Goal: Information Seeking & Learning: Learn about a topic

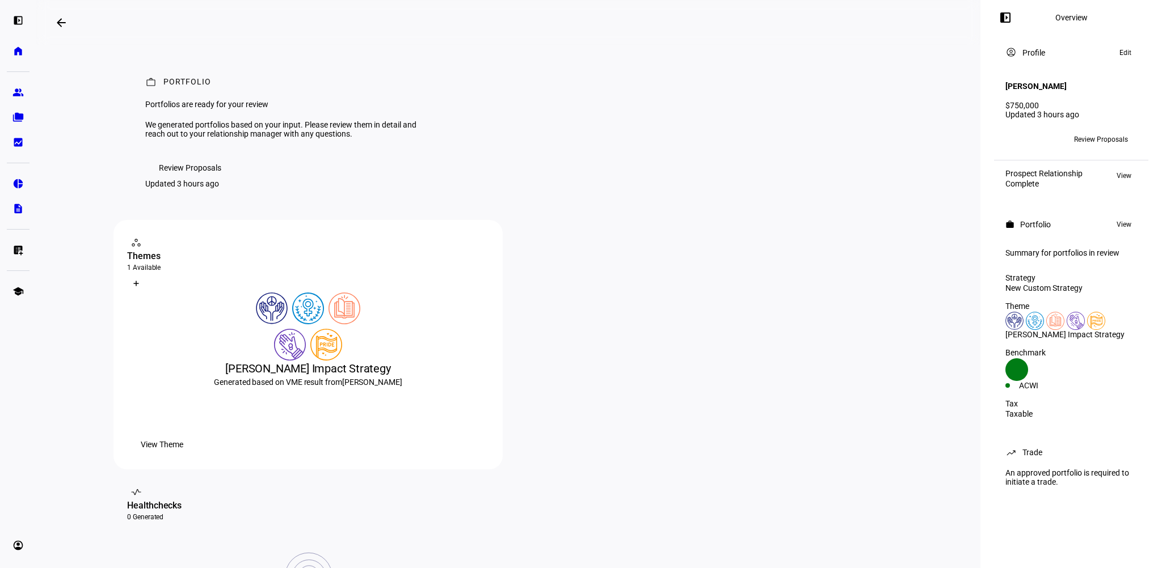
click at [179, 179] on span "Review Proposals" at bounding box center [190, 168] width 62 height 23
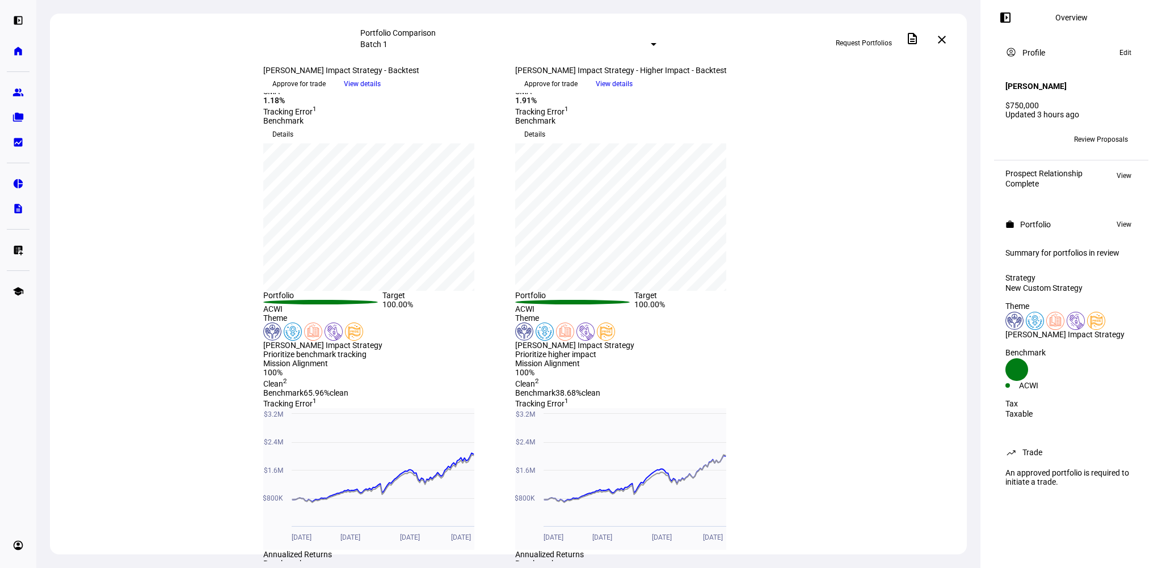
scroll to position [170, 0]
click at [632, 92] on span "View details" at bounding box center [614, 83] width 37 height 17
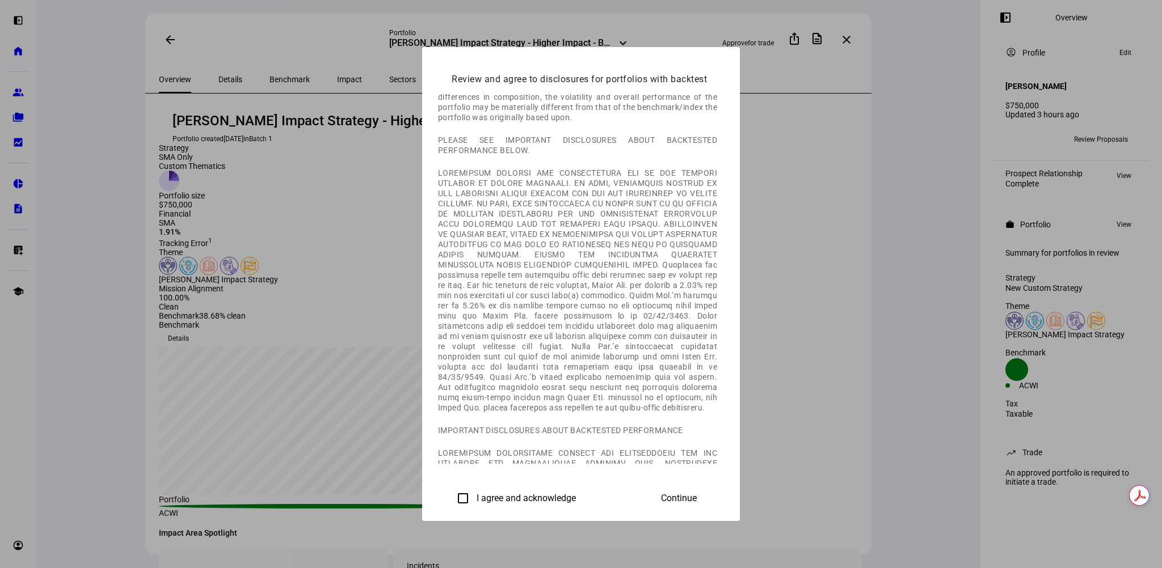
scroll to position [57, 0]
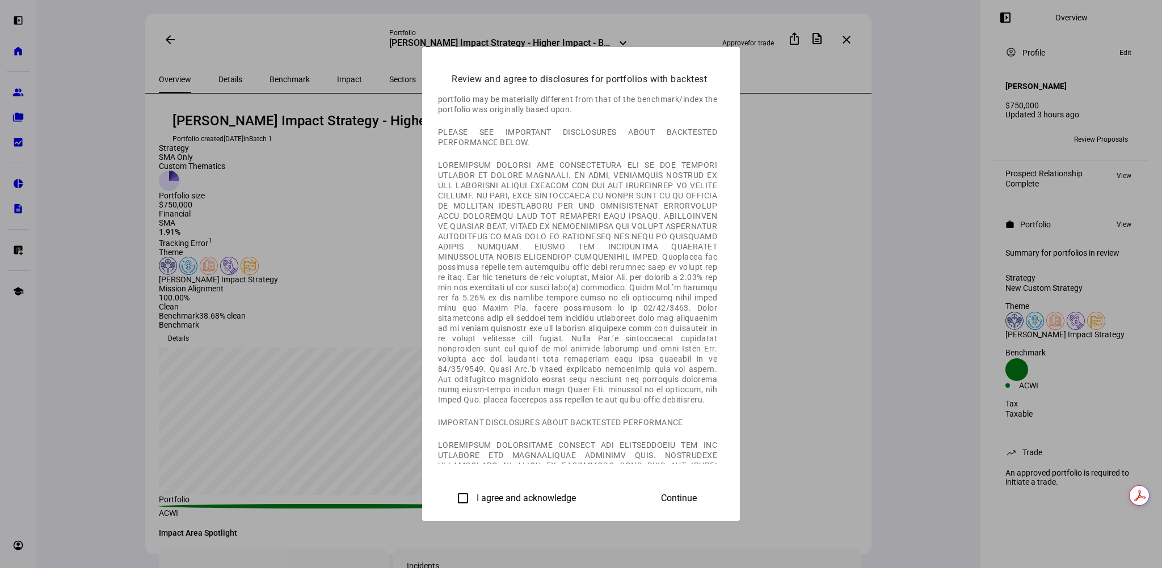
click at [474, 500] on label "I agree and acknowledge" at bounding box center [525, 498] width 102 height 10
click at [451, 500] on input "I agree and acknowledge" at bounding box center [462, 498] width 23 height 23
checkbox input "true"
click at [696, 497] on span "Continue" at bounding box center [679, 498] width 36 height 10
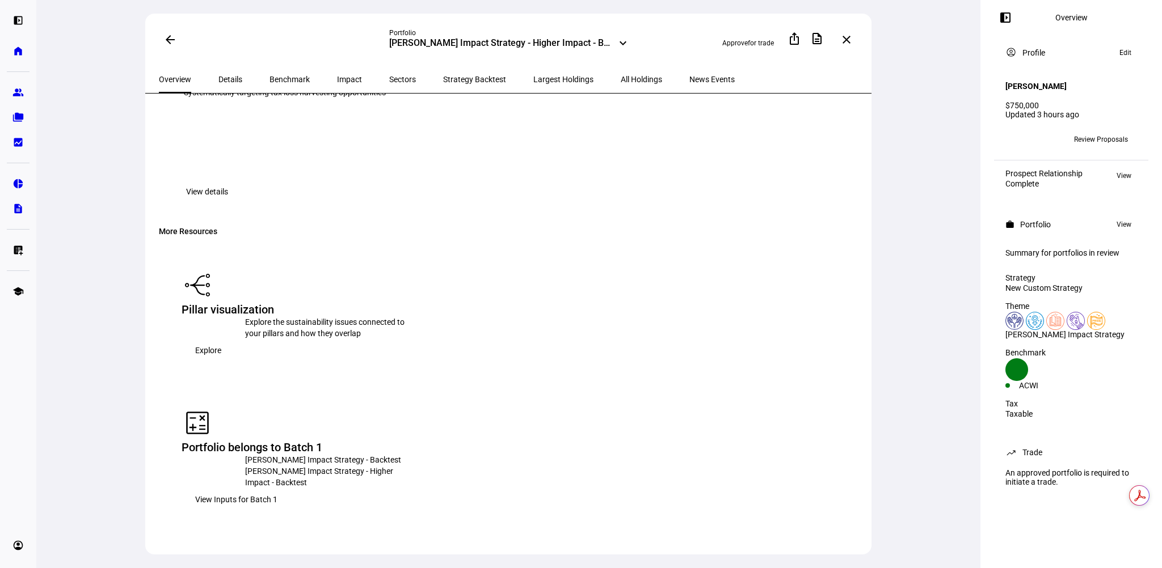
scroll to position [1815, 0]
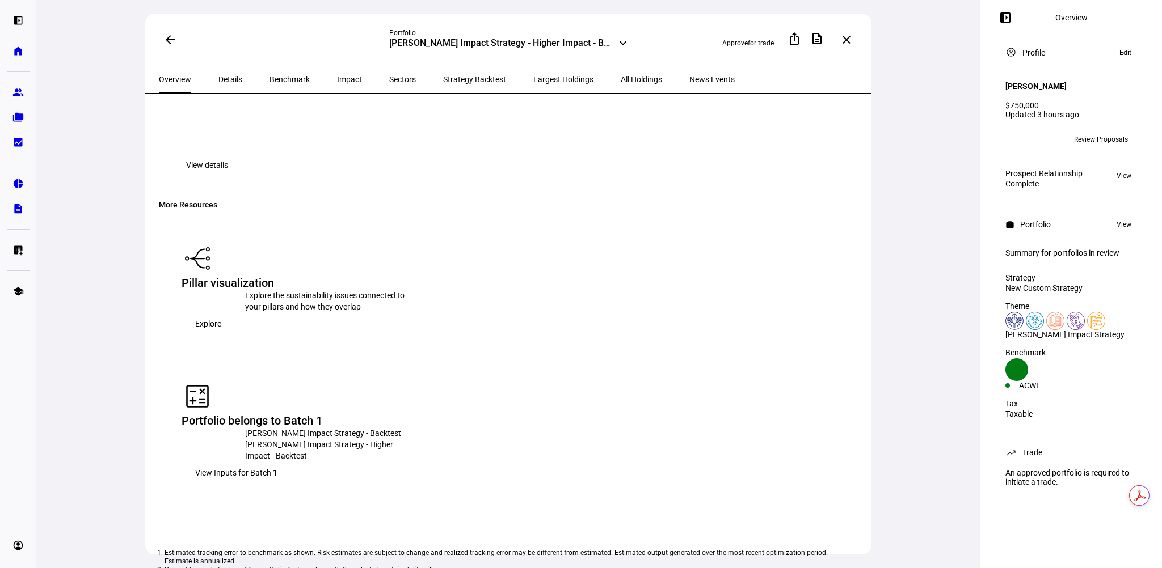
click at [277, 462] on span "View Inputs for Batch 1" at bounding box center [236, 473] width 82 height 23
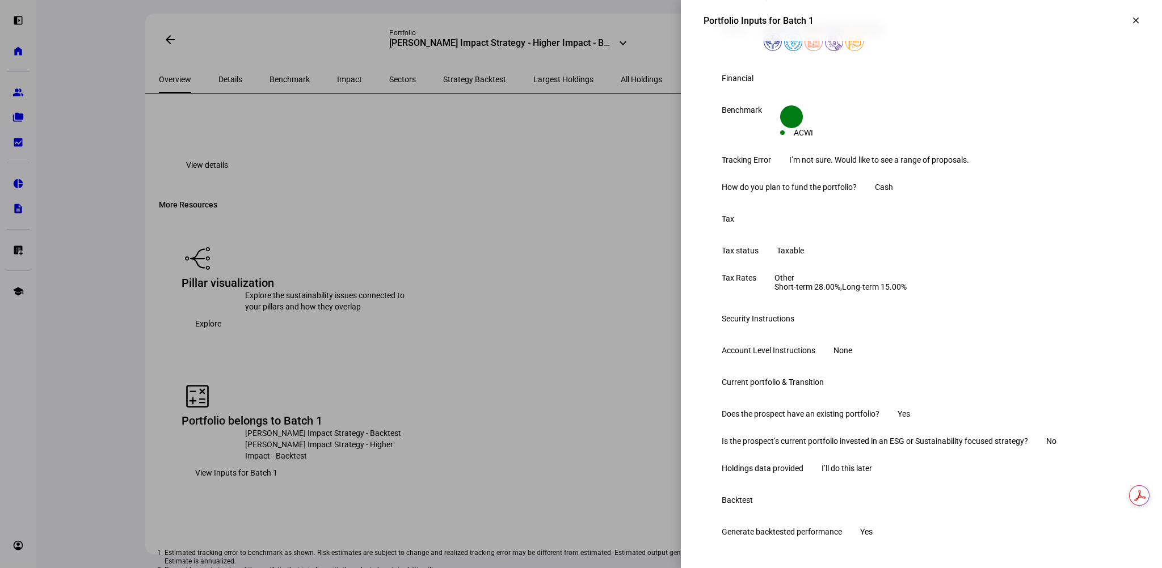
scroll to position [353, 0]
click at [1130, 15] on mat-icon "clear" at bounding box center [1135, 20] width 10 height 10
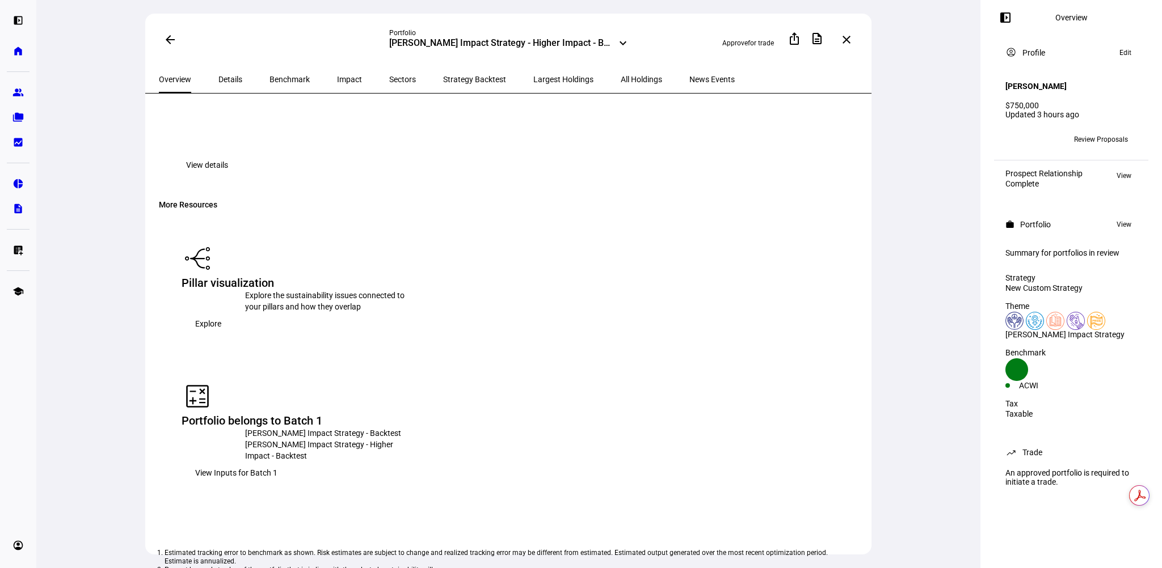
click at [221, 314] on span "Explore" at bounding box center [208, 324] width 26 height 23
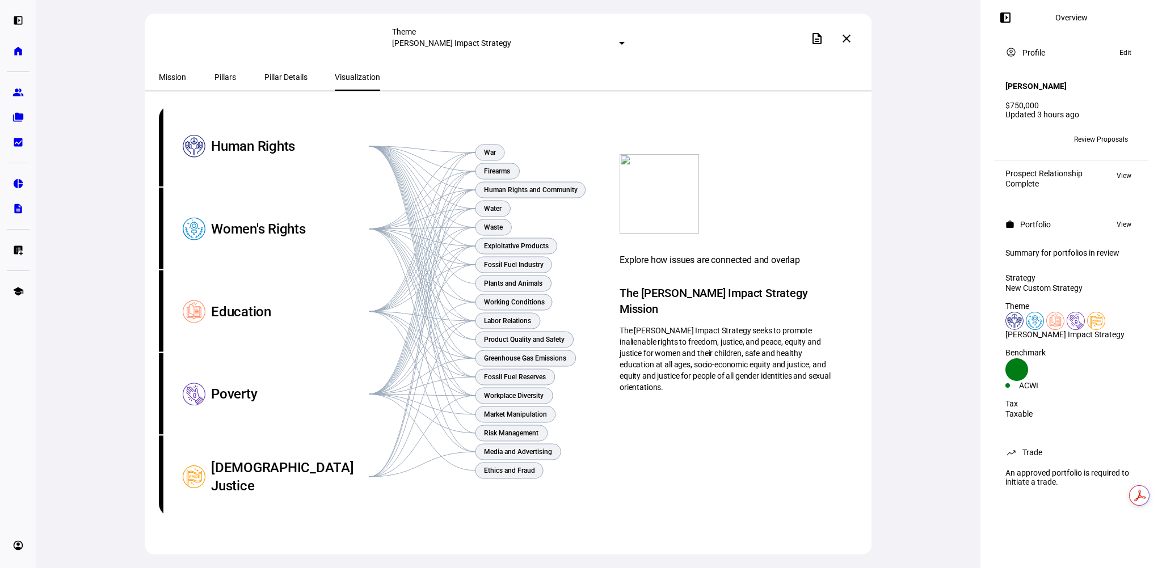
click at [846, 39] on mat-icon "close" at bounding box center [846, 39] width 14 height 14
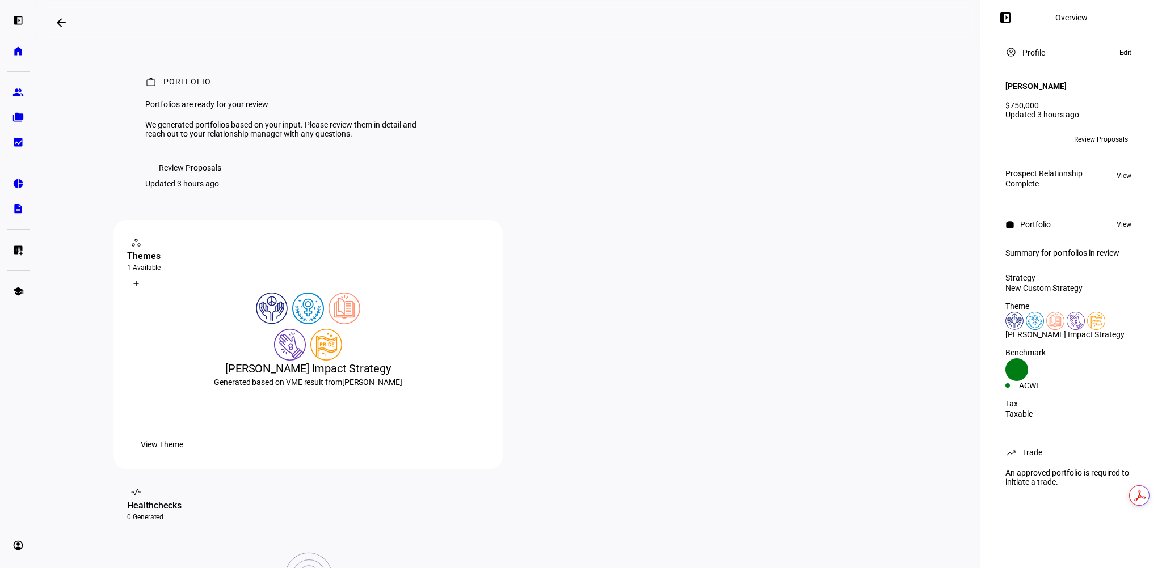
click at [205, 179] on span "Review Proposals" at bounding box center [190, 168] width 62 height 23
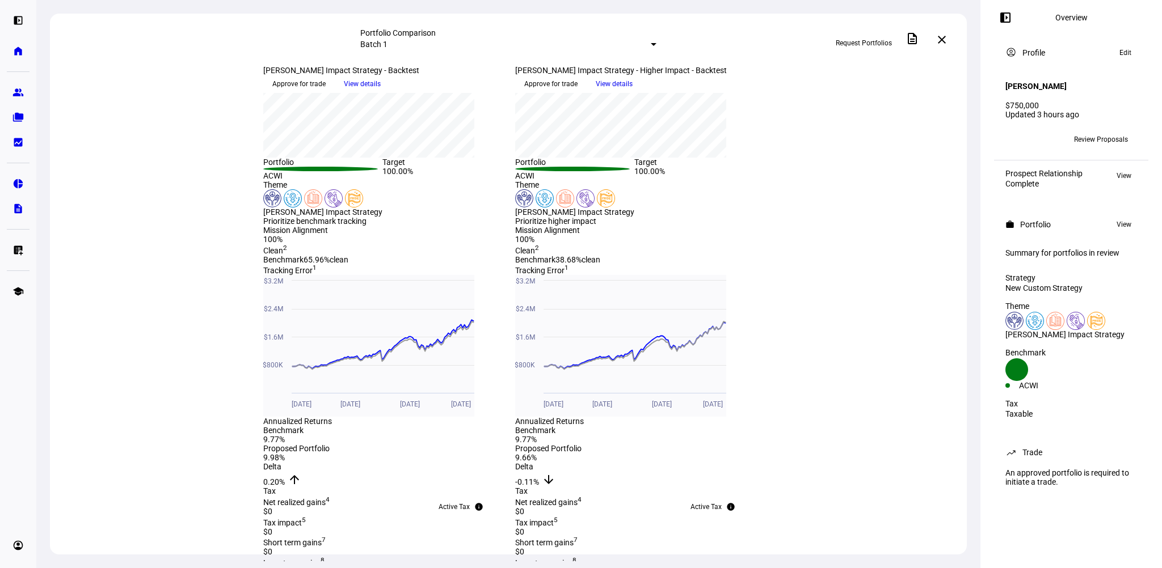
scroll to position [190, 0]
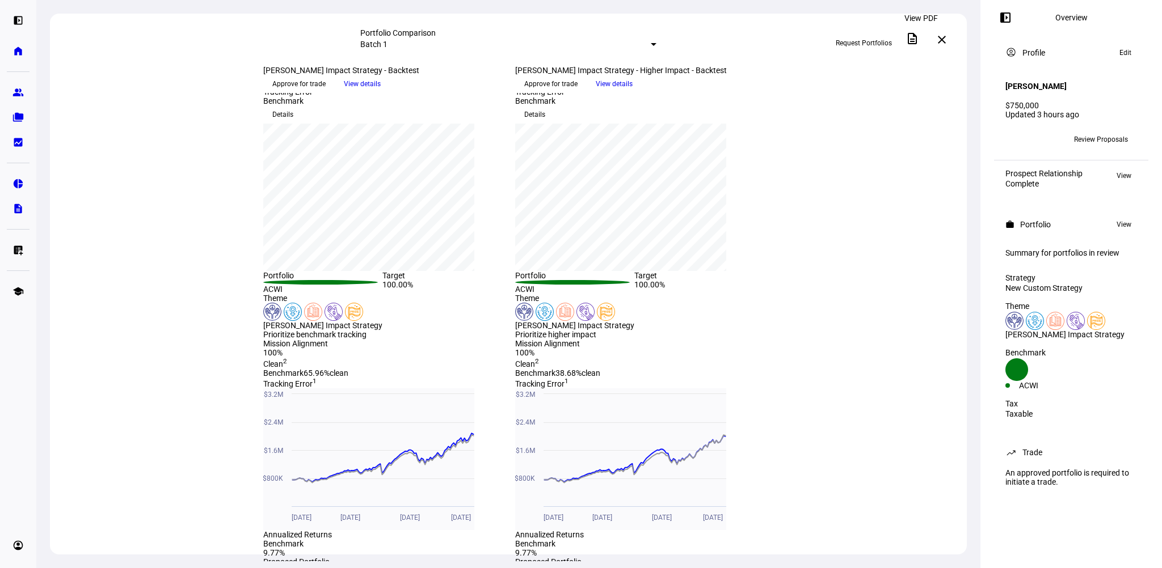
click at [919, 40] on mat-icon "description" at bounding box center [912, 39] width 14 height 14
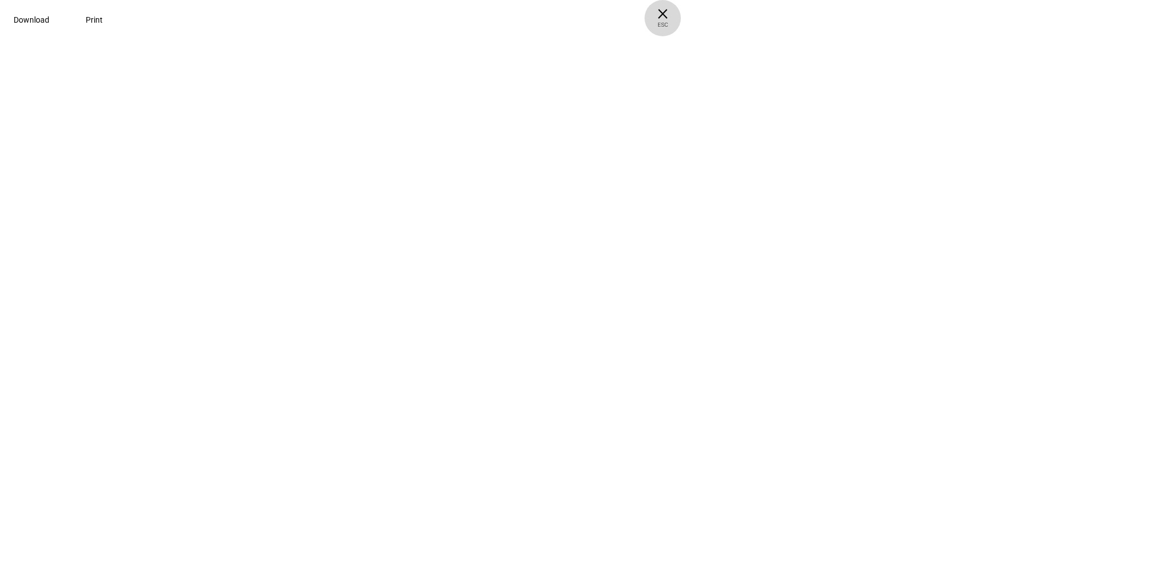
click at [681, 17] on span "ESC" at bounding box center [662, 20] width 36 height 16
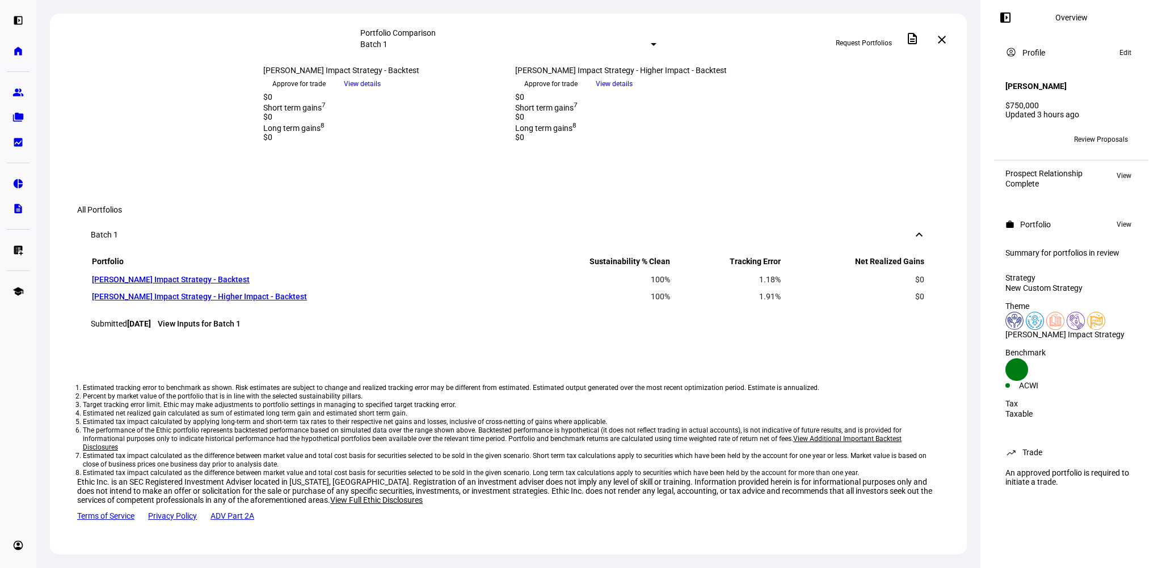
scroll to position [814, 0]
